Goal: Answer question/provide support: Share knowledge or assist other users

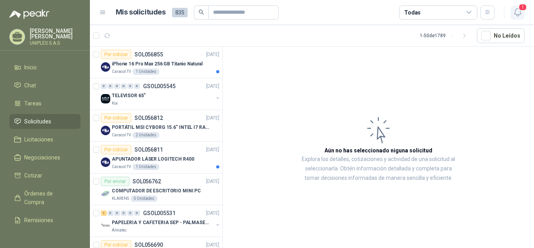
click at [517, 12] on icon "button" at bounding box center [518, 12] width 10 height 10
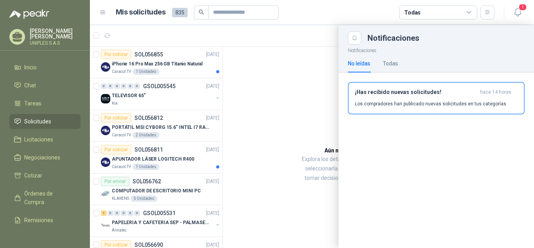
click at [281, 81] on div at bounding box center [312, 136] width 444 height 223
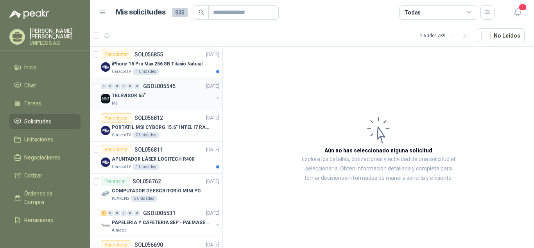
click at [157, 85] on p "GSOL005545" at bounding box center [159, 85] width 32 height 5
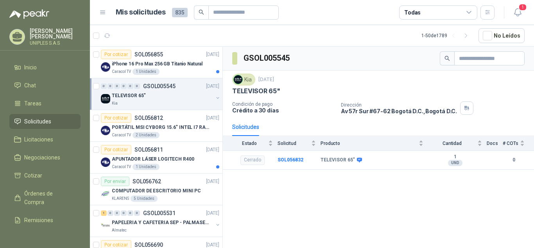
click at [178, 95] on div "TELEVISOR 65"" at bounding box center [162, 95] width 101 height 9
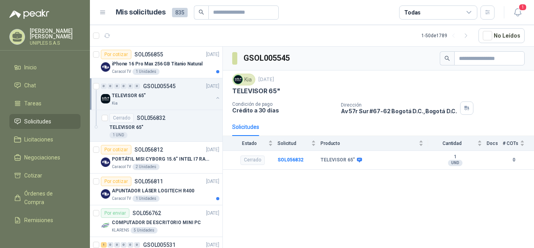
click at [169, 86] on p "GSOL005545" at bounding box center [159, 85] width 32 height 5
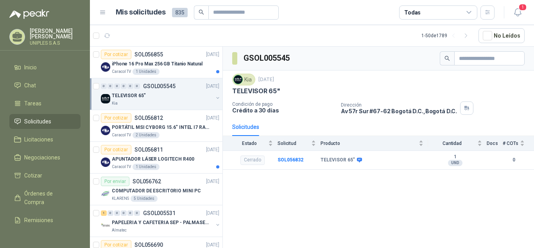
click at [468, 13] on icon at bounding box center [469, 12] width 4 height 2
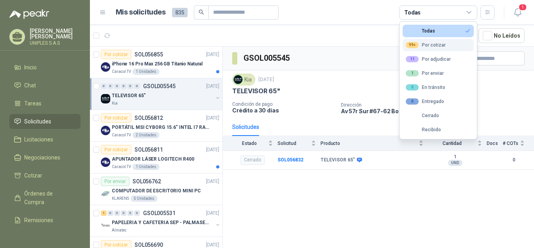
click at [437, 46] on div "99+ Por cotizar" at bounding box center [426, 45] width 40 height 6
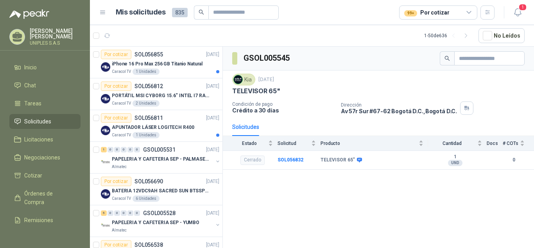
click at [411, 204] on div "GSOL005545 Kia [DATE] TELEVISOR 65" Condición de pago Crédito a 30 días Direcci…" at bounding box center [378, 149] width 311 height 204
click at [144, 53] on p "SOL056855" at bounding box center [149, 54] width 29 height 5
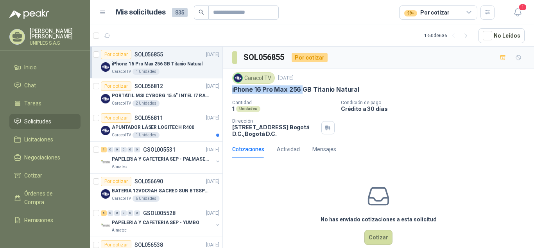
drag, startPoint x: 301, startPoint y: 87, endPoint x: 231, endPoint y: 88, distance: 70.0
click at [231, 88] on div "Caracol TV [DATE] iPhone 16 Pro Max 256 GB Titanio Natural Cantidad 1 Unidades …" at bounding box center [378, 104] width 311 height 71
copy p "iPhone 16 Pro Max 256"
click at [517, 14] on icon "button" at bounding box center [518, 12] width 10 height 10
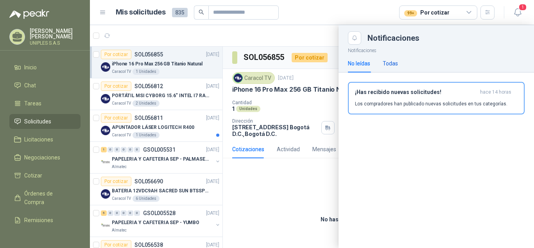
click at [392, 63] on div "Todas" at bounding box center [390, 63] width 15 height 9
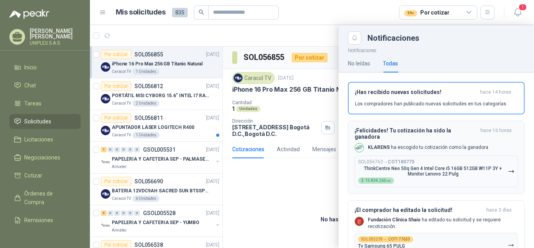
drag, startPoint x: 361, startPoint y: 162, endPoint x: 390, endPoint y: 166, distance: 29.7
click at [413, 159] on div "SOL056762 → COT180775 ThinkCentre Neo 50q Gen 4 Intel Core i5 16GB 512GB W11P 3…" at bounding box center [433, 171] width 150 height 25
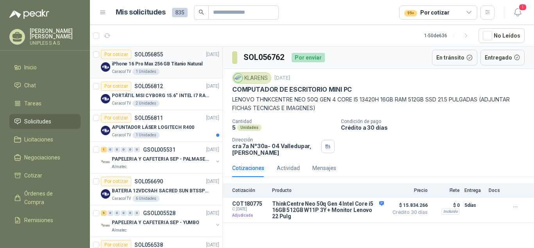
click at [150, 52] on p "SOL056855" at bounding box center [149, 54] width 29 height 5
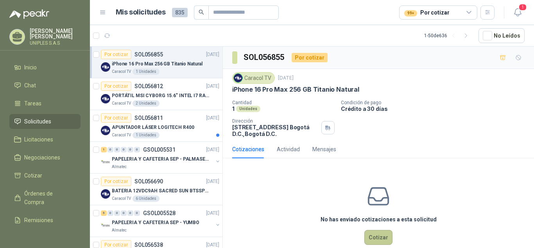
click at [374, 237] on button "Cotizar" at bounding box center [379, 237] width 28 height 15
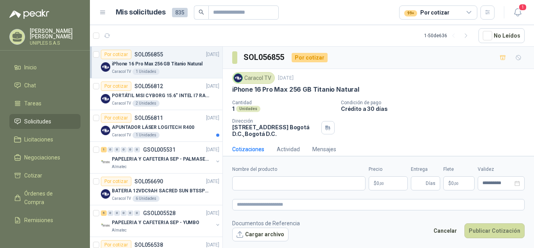
click at [471, 106] on p "Crédito a 30 días" at bounding box center [436, 108] width 190 height 7
click at [467, 11] on icon at bounding box center [469, 12] width 7 height 7
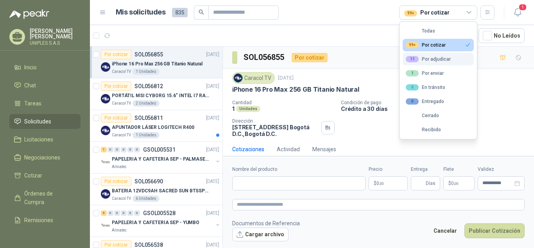
click at [433, 61] on div "11 Por adjudicar" at bounding box center [428, 59] width 45 height 6
click at [425, 41] on button "99+ Por cotizar" at bounding box center [438, 45] width 71 height 13
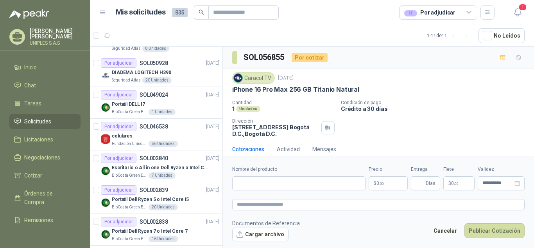
scroll to position [156, 0]
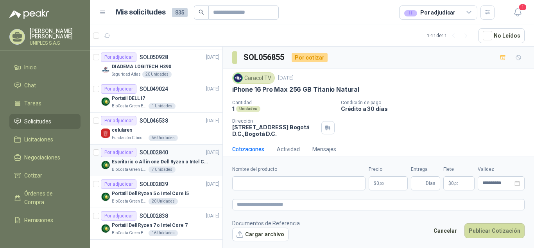
click at [154, 154] on p "SOL002840" at bounding box center [154, 151] width 29 height 5
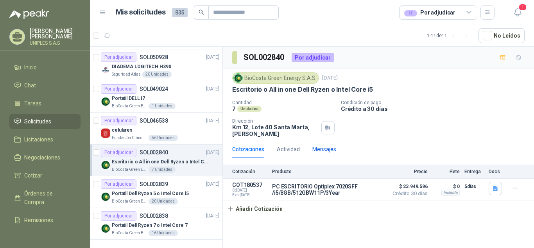
click at [320, 149] on div "Mensajes" at bounding box center [325, 149] width 24 height 9
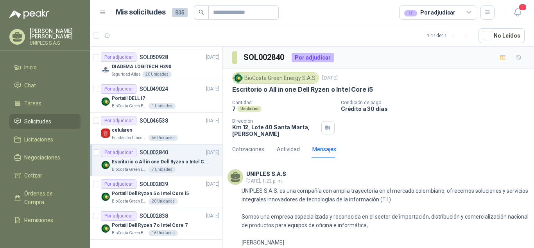
scroll to position [75, 0]
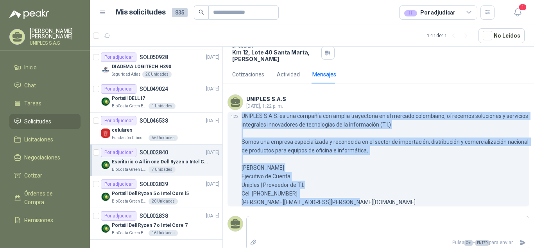
drag, startPoint x: 320, startPoint y: 204, endPoint x: 243, endPoint y: 117, distance: 116.1
click at [243, 117] on p "UNIPLES S.A.S. es una compañía con amplia trayectoria en el mercado colombiano,…" at bounding box center [386, 158] width 288 height 95
copy p "UNIPLES S.A.S. es una compañía con amplia trayectoria en el mercado colombiano,…"
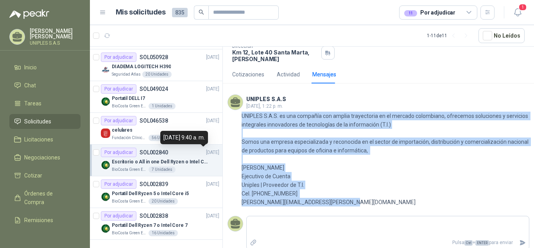
scroll to position [0, 0]
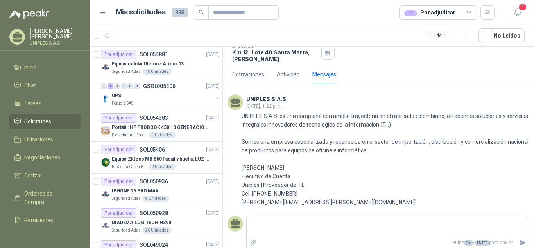
click at [471, 10] on icon at bounding box center [469, 12] width 7 height 7
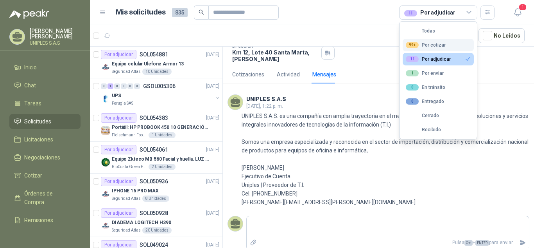
click at [432, 45] on div "99+ Por cotizar" at bounding box center [426, 45] width 40 height 6
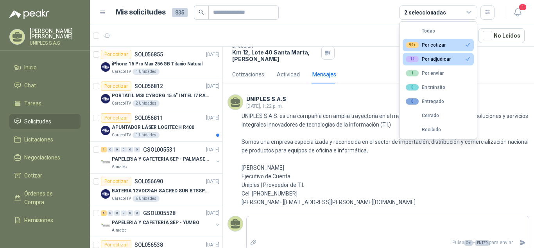
click at [432, 58] on div "11 Por adjudicar" at bounding box center [428, 59] width 45 height 6
click at [148, 53] on p "SOL056855" at bounding box center [149, 54] width 29 height 5
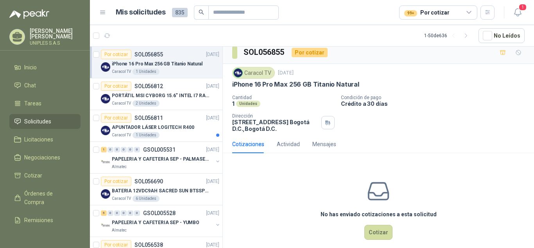
scroll to position [14, 0]
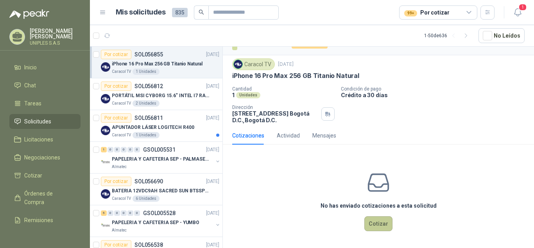
click at [371, 225] on button "Cotizar" at bounding box center [379, 223] width 28 height 15
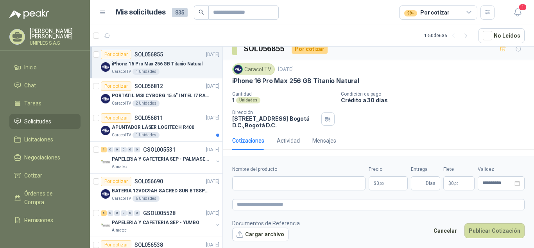
scroll to position [9, 0]
click at [325, 139] on div "Mensajes" at bounding box center [325, 140] width 24 height 9
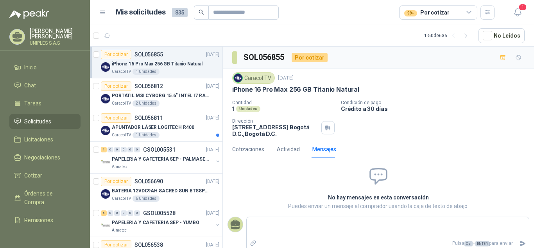
type textarea "**********"
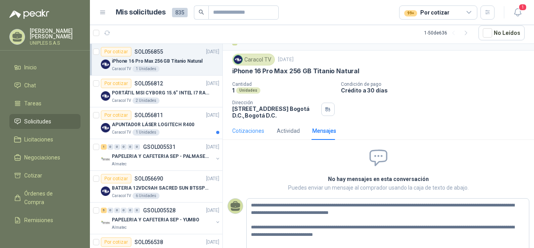
type textarea "**********"
click at [254, 132] on div "Cotizaciones" at bounding box center [248, 130] width 32 height 9
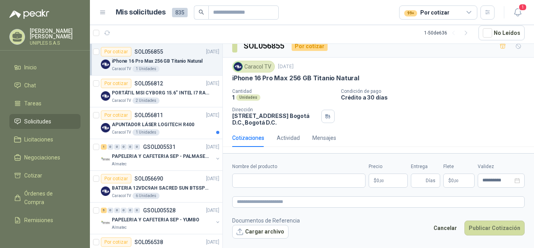
scroll to position [9, 0]
click at [325, 135] on div "Mensajes" at bounding box center [325, 137] width 24 height 9
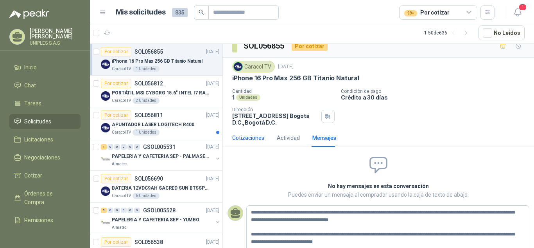
click at [256, 139] on div "Cotizaciones" at bounding box center [248, 137] width 32 height 9
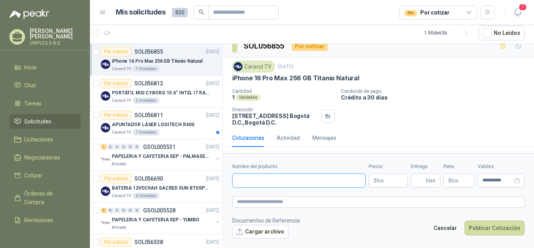
click at [262, 181] on input "Nombre del producto" at bounding box center [298, 180] width 133 height 14
paste input "**********"
type input "**********"
click at [388, 175] on body "[PERSON_NAME] UNIPLES S.A.S Inicio Chat Tareas Solicitudes Licitaciones Negocia…" at bounding box center [267, 124] width 534 height 248
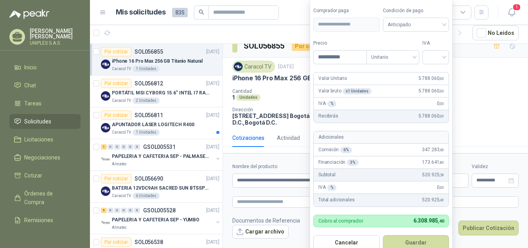
type input "**********"
click at [446, 56] on div at bounding box center [436, 57] width 27 height 14
click at [437, 73] on div "19%" at bounding box center [437, 73] width 14 height 9
click at [448, 26] on div "Anticipado" at bounding box center [417, 25] width 67 height 14
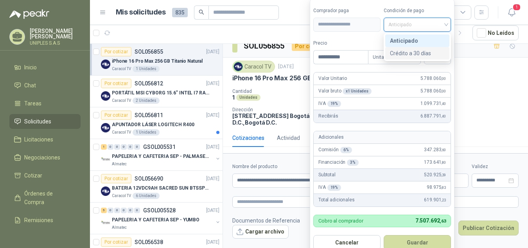
click at [419, 52] on div "Crédito a 30 días" at bounding box center [417, 53] width 55 height 9
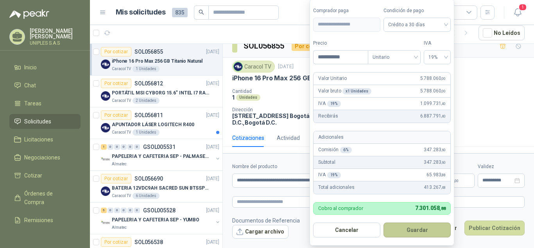
click at [413, 230] on button "Guardar" at bounding box center [417, 229] width 67 height 15
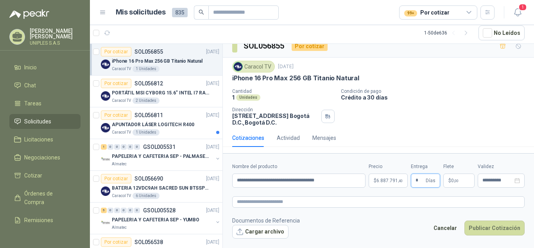
type input "*"
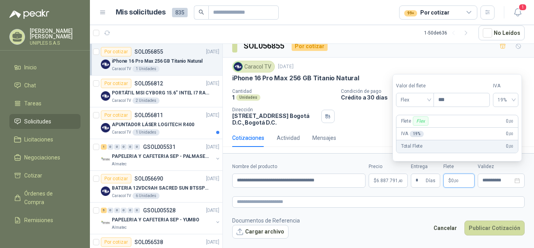
click at [456, 58] on div "Caracol TV [DATE] iPhone 16 Pro Max 256 GB Titanio Natural Cantidad 1 Unidades …" at bounding box center [378, 93] width 311 height 71
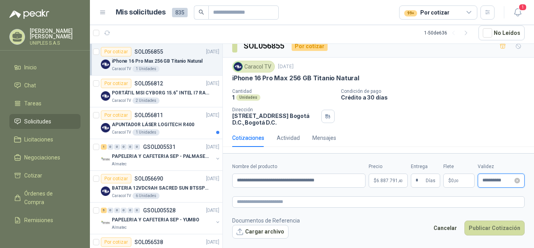
click at [498, 180] on input "**********" at bounding box center [498, 180] width 31 height 5
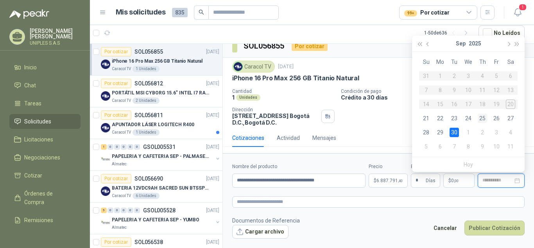
type input "**********"
click at [482, 120] on div "25" at bounding box center [482, 117] width 9 height 9
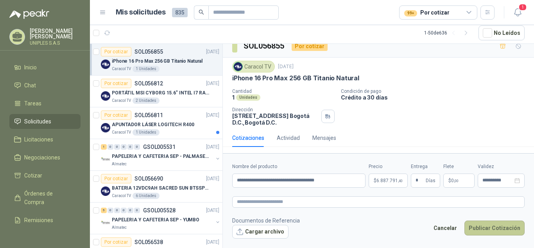
click at [488, 226] on button "Publicar Cotización" at bounding box center [495, 227] width 60 height 15
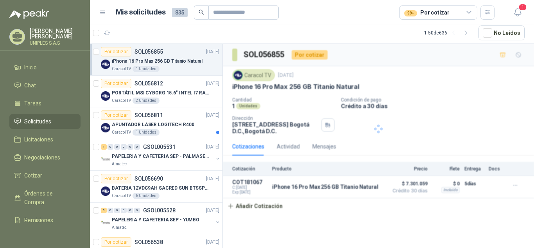
scroll to position [0, 0]
click at [153, 81] on p "SOL056812" at bounding box center [149, 83] width 29 height 5
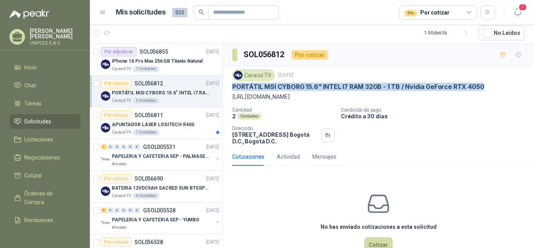
drag, startPoint x: 482, startPoint y: 84, endPoint x: 234, endPoint y: 87, distance: 248.8
click at [234, 87] on div "PORTÁTIL MSI CYBORG 15.6" INTEL I7 RAM 32GB - 1 TB / Nvidia GeForce RTX 4050" at bounding box center [378, 87] width 293 height 8
copy p "PORTÁTIL MSI CYBORG 15.6" INTEL I7 RAM 32GB - 1 TB / Nvidia GeForce RTX 4050"
click at [261, 86] on p "PORTÁTIL MSI CYBORG 15.6" INTEL I7 RAM 32GB - 1 TB / Nvidia GeForce RTX 4050" at bounding box center [358, 87] width 252 height 8
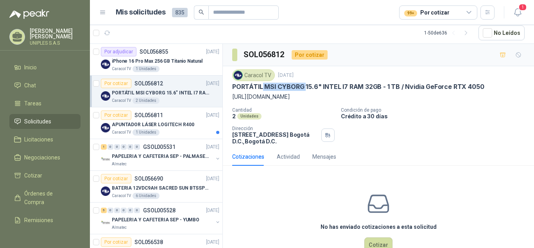
drag, startPoint x: 262, startPoint y: 85, endPoint x: 305, endPoint y: 84, distance: 43.0
click at [305, 84] on p "PORTÁTIL MSI CYBORG 15.6" INTEL I7 RAM 32GB - 1 TB / Nvidia GeForce RTX 4050" at bounding box center [358, 87] width 252 height 8
copy p "MSI CYBORG"
